Goal: Connect with others: Connect with others

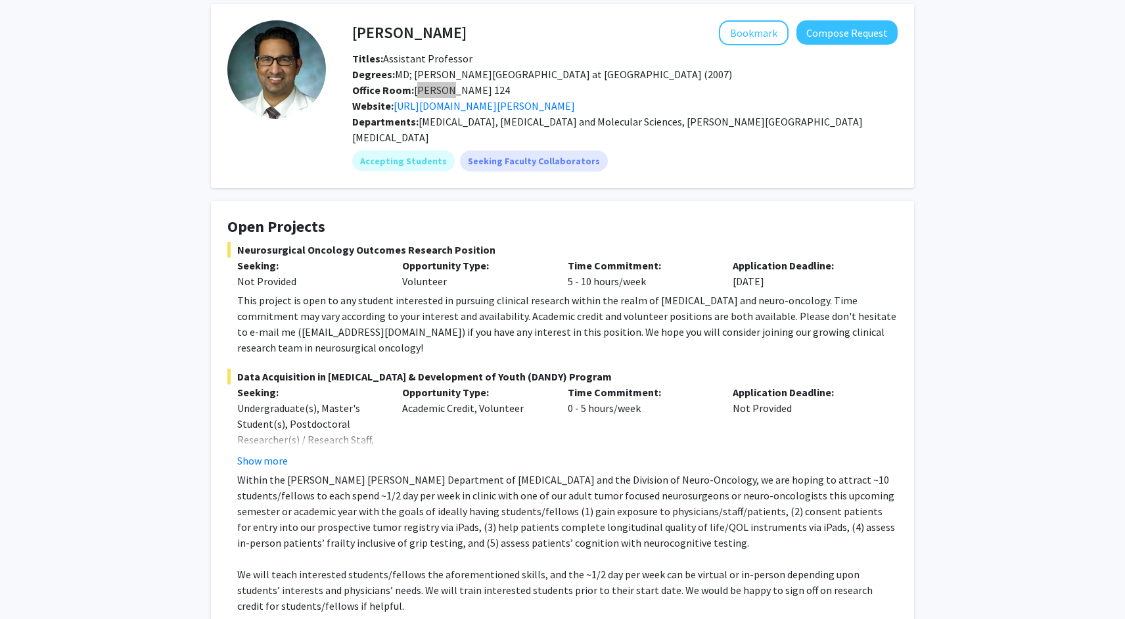
scroll to position [49, 0]
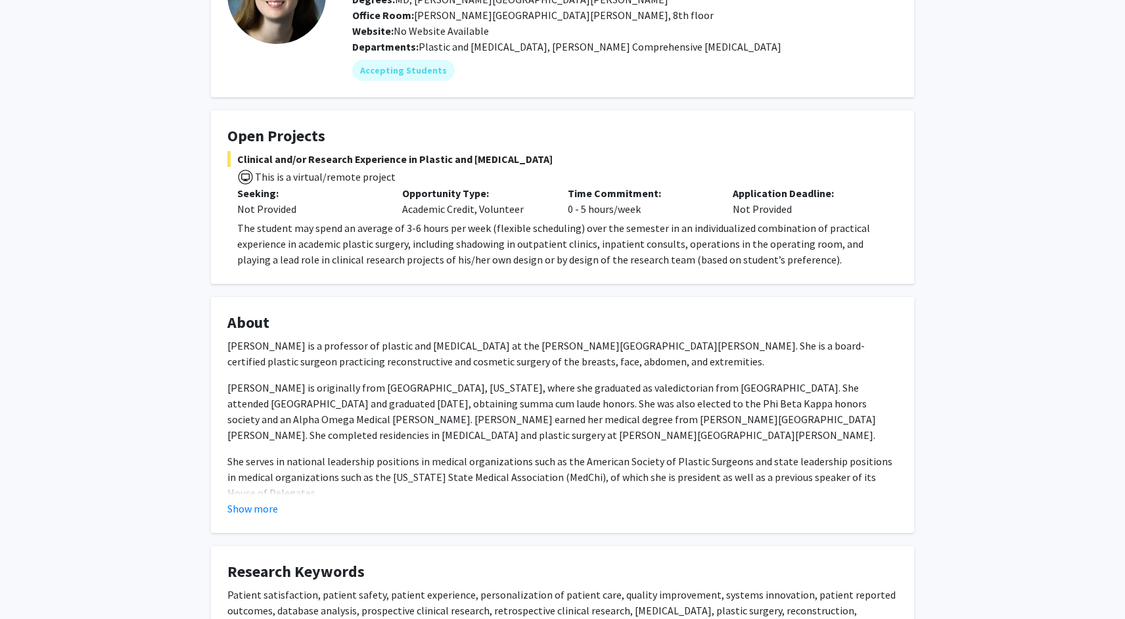
scroll to position [118, 0]
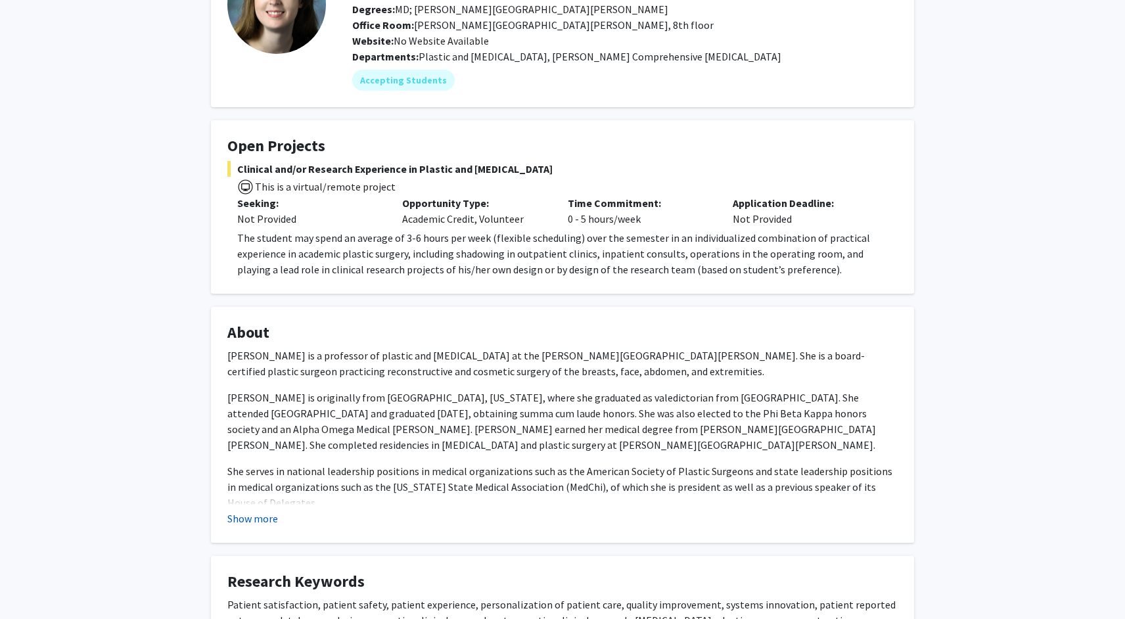
click at [262, 520] on button "Show more" at bounding box center [252, 518] width 51 height 16
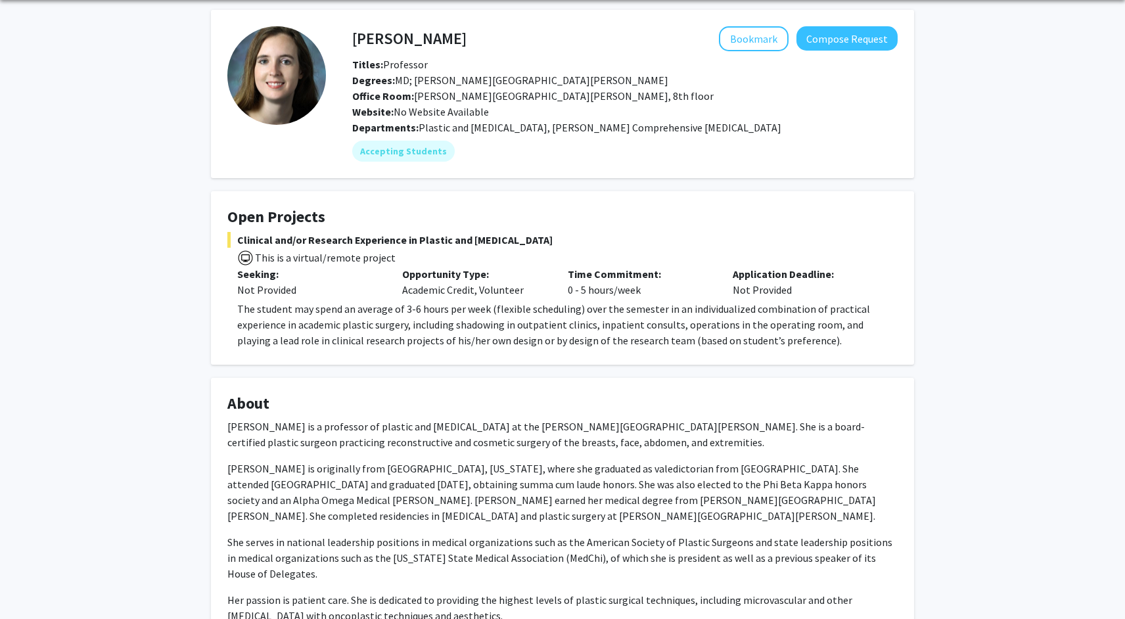
scroll to position [0, 0]
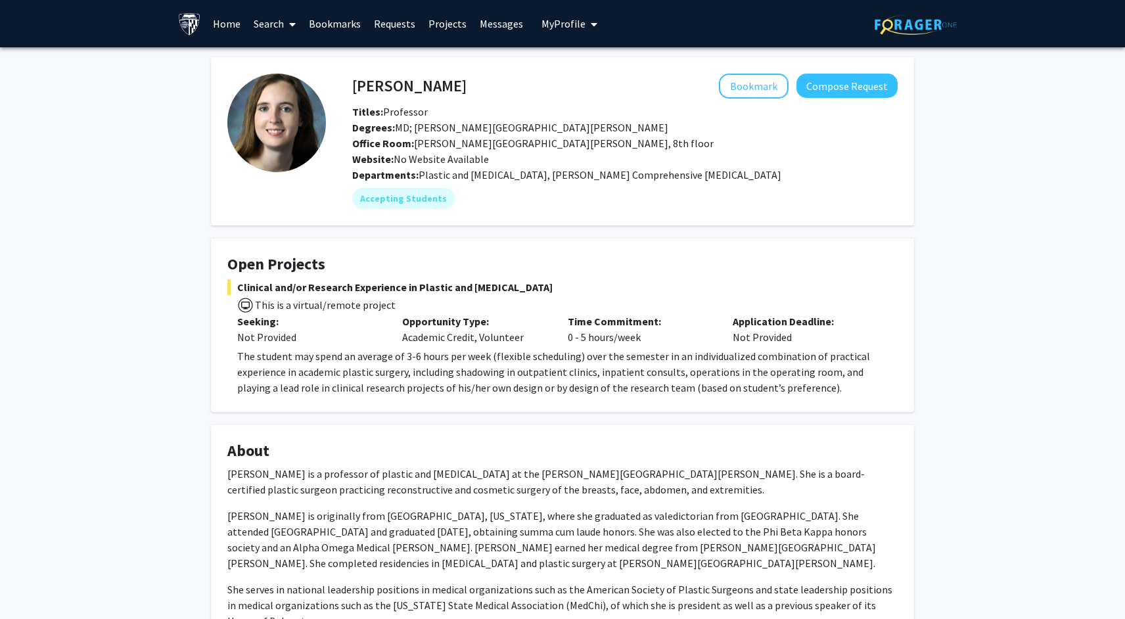
click at [335, 311] on span "This is a virtual/remote project" at bounding box center [325, 304] width 142 height 13
click at [338, 308] on span "This is a virtual/remote project" at bounding box center [325, 304] width 142 height 13
drag, startPoint x: 352, startPoint y: 306, endPoint x: 334, endPoint y: 304, distance: 18.4
click at [334, 304] on span "This is a virtual/remote project" at bounding box center [325, 304] width 142 height 13
click at [392, 302] on span "This is a virtual/remote project" at bounding box center [562, 304] width 670 height 19
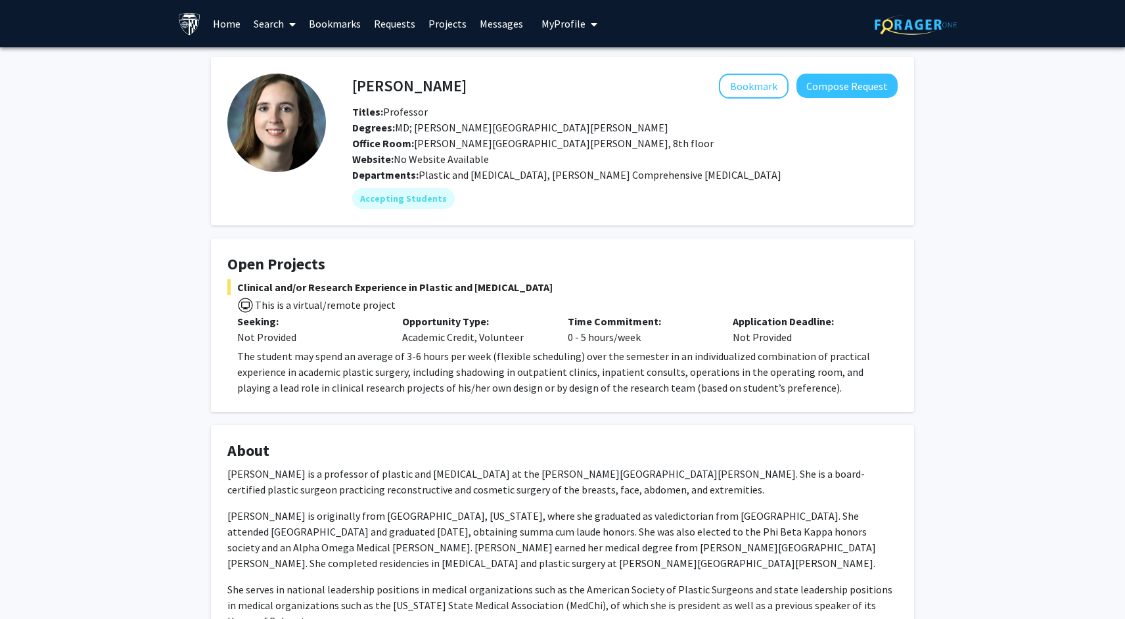
drag, startPoint x: 395, startPoint y: 307, endPoint x: 351, endPoint y: 302, distance: 44.3
click at [351, 302] on span "This is a virtual/remote project" at bounding box center [562, 304] width 670 height 19
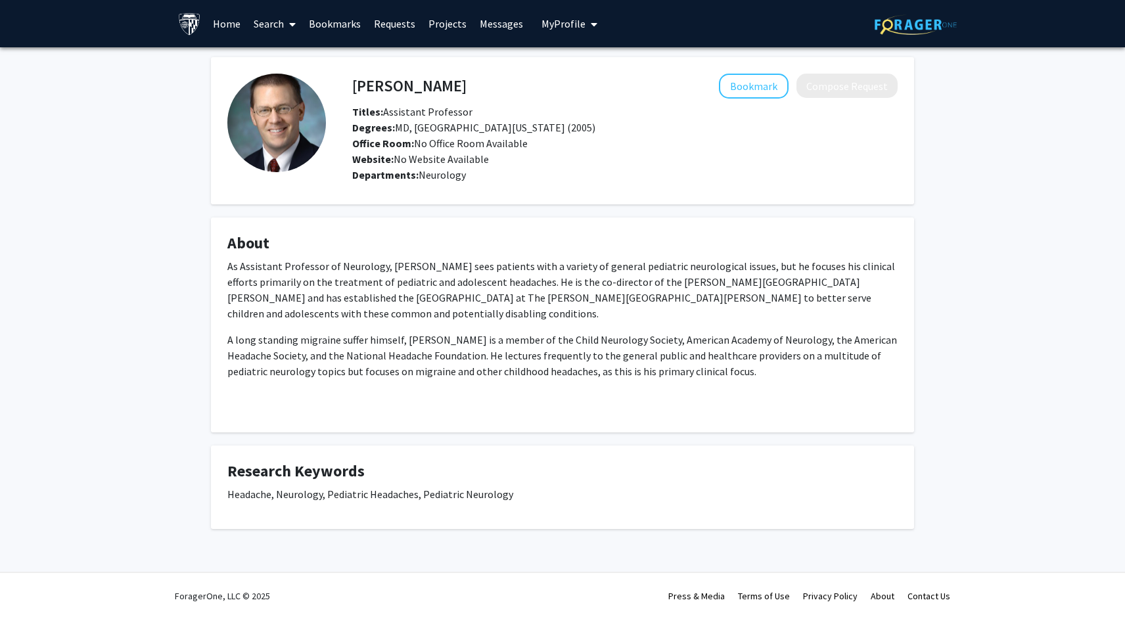
drag, startPoint x: 510, startPoint y: 57, endPoint x: 361, endPoint y: 55, distance: 149.2
click at [361, 55] on div "Christopher Oakley Bookmark Compose Request Titles: Assistant Professor Degrees…" at bounding box center [562, 309] width 1125 height 524
drag, startPoint x: 493, startPoint y: 85, endPoint x: 358, endPoint y: 83, distance: 135.4
click at [358, 83] on div "Christopher Oakley Bookmark Compose Request" at bounding box center [624, 86] width 565 height 25
